Goal: Transaction & Acquisition: Download file/media

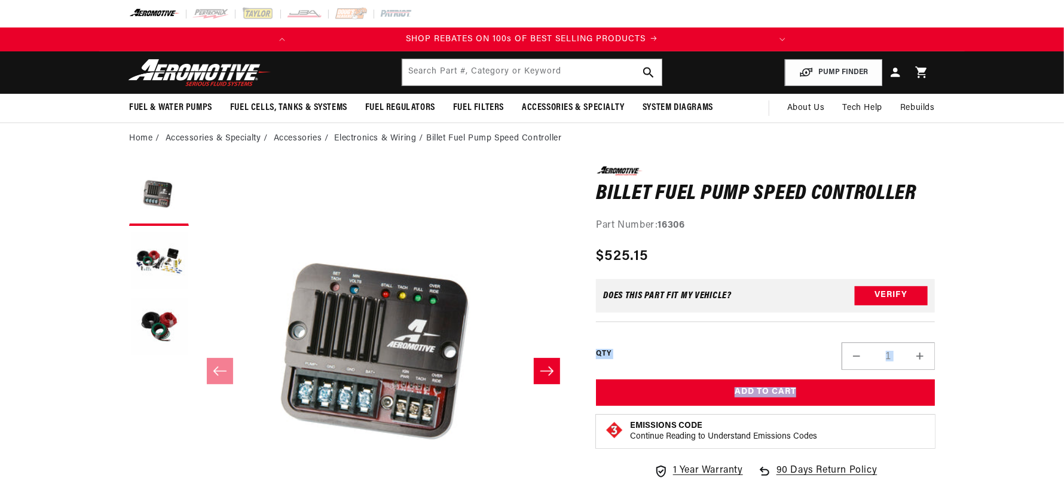
drag, startPoint x: 1035, startPoint y: 305, endPoint x: 1059, endPoint y: 427, distance: 123.7
click at [1059, 427] on html "Skip to content Your cart Your cart is empty Loading... You may also like Subto…" at bounding box center [532, 248] width 1064 height 496
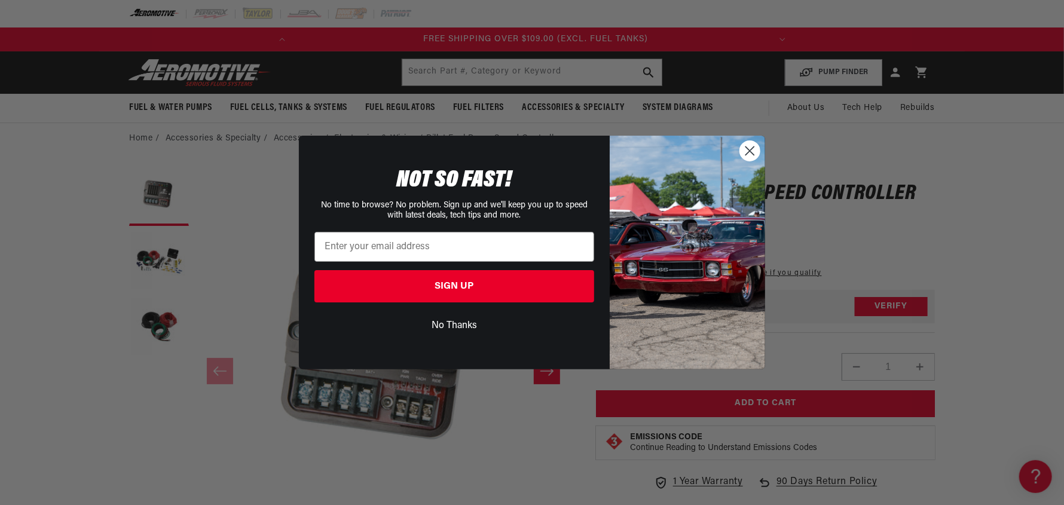
click at [744, 160] on icon "Close dialog" at bounding box center [749, 150] width 21 height 21
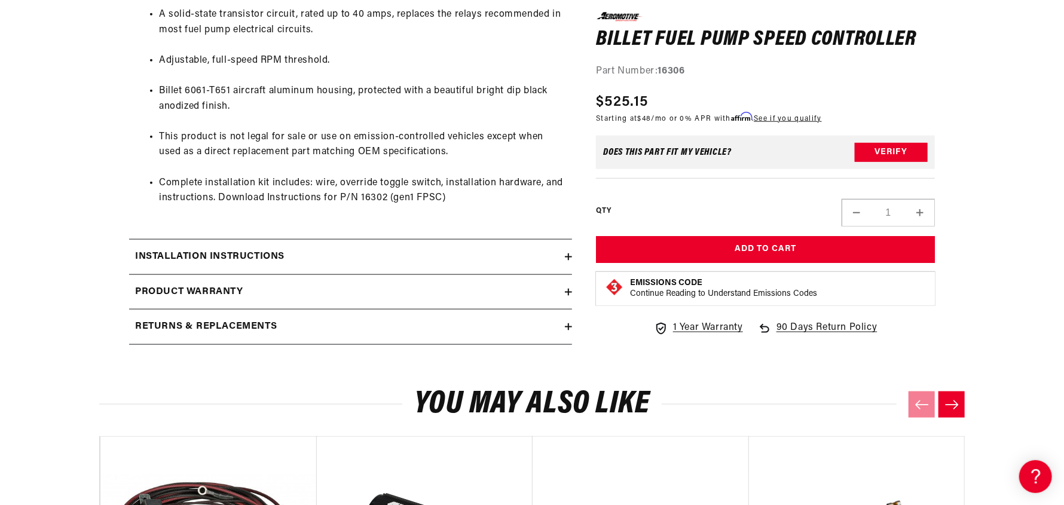
scroll to position [868, 0]
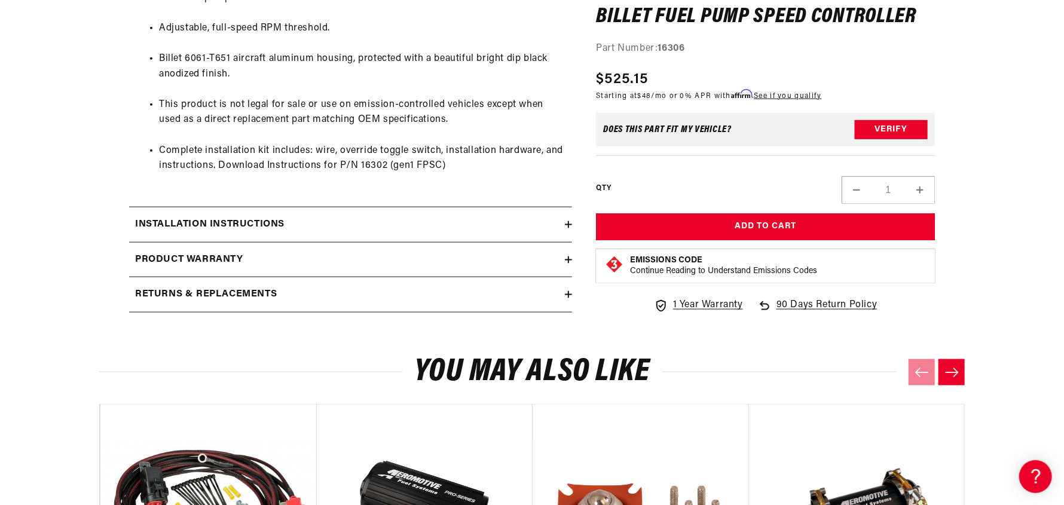
click at [240, 224] on h2 "Installation Instructions" at bounding box center [209, 225] width 149 height 16
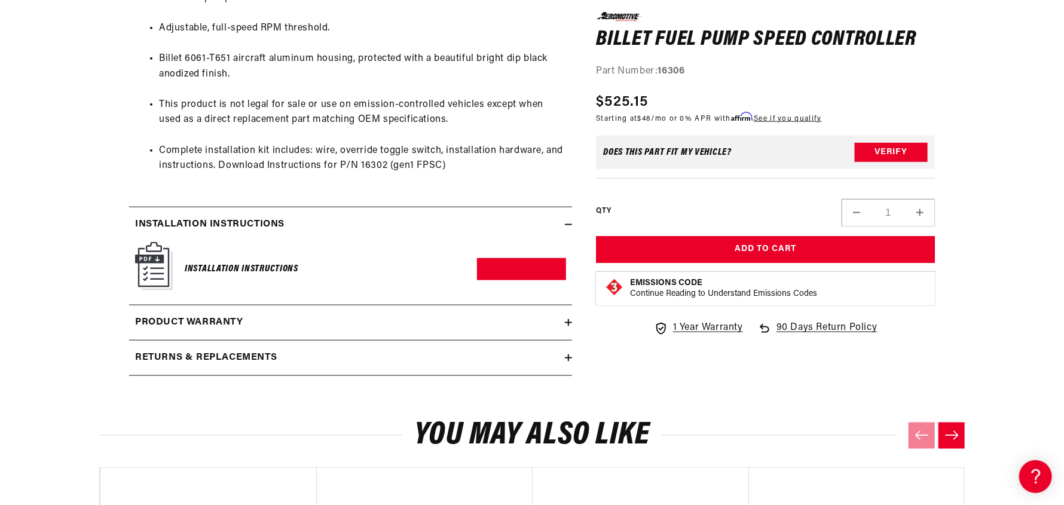
scroll to position [0, 0]
click at [513, 264] on link "Download PDF" at bounding box center [521, 269] width 89 height 22
